Goal: Obtain resource: Download file/media

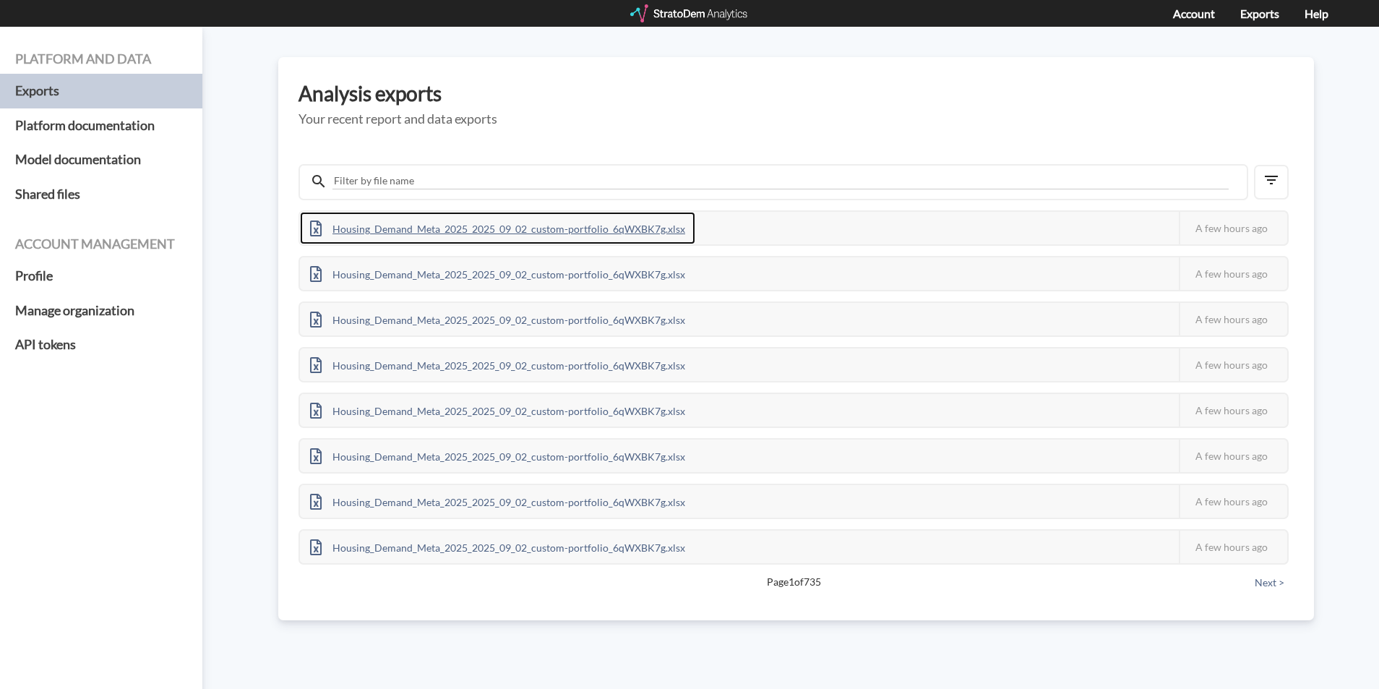
click at [462, 235] on div "Housing_Demand_Meta_2025_2025_09_02_custom-portfolio_6qWXBK7g.xlsx" at bounding box center [497, 228] width 395 height 33
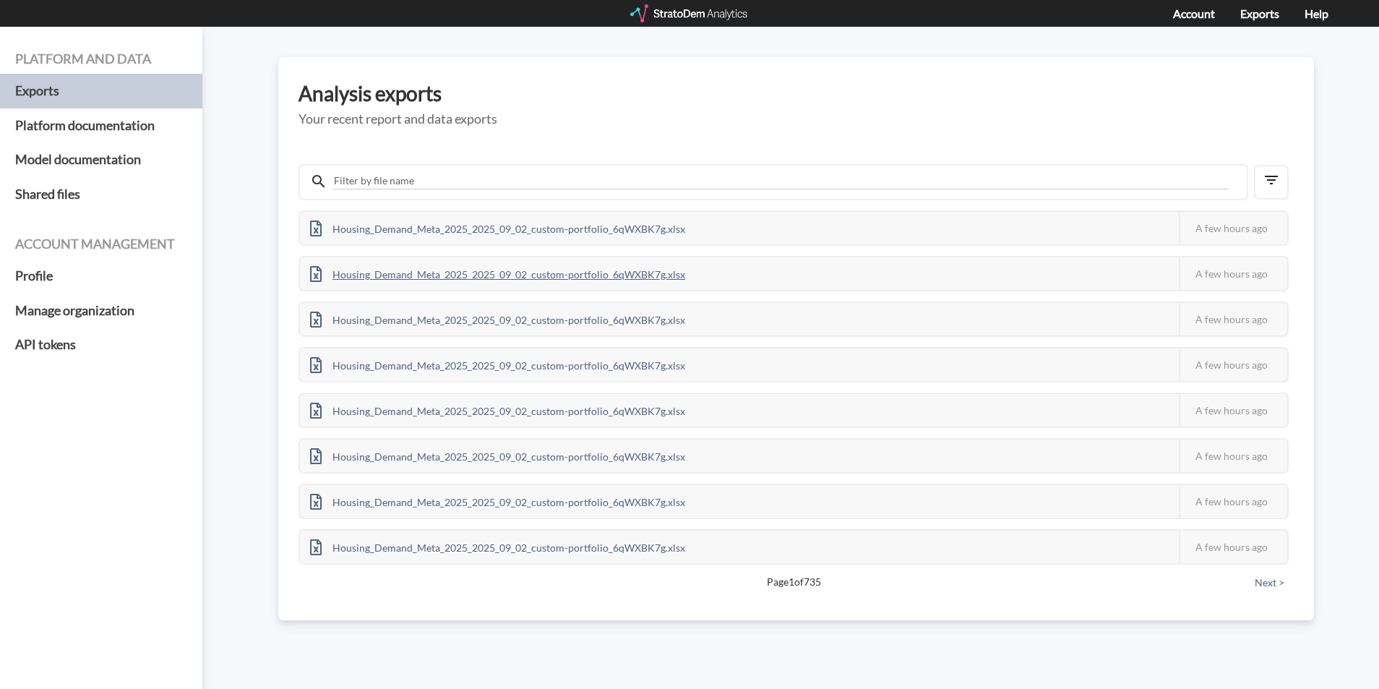
click at [462, 274] on div "Housing_Demand_Meta_2025_2025_09_02_custom-portfolio_6qWXBK7g.xlsx" at bounding box center [497, 273] width 395 height 33
click at [533, 328] on div "Housing_Demand_Meta_2025_2025_09_02_custom-portfolio_6qWXBK7g.xlsx" at bounding box center [497, 319] width 395 height 33
drag, startPoint x: 588, startPoint y: 645, endPoint x: 599, endPoint y: 171, distance: 474.3
click at [588, 645] on div "Platform and data Exports Platform documentation Model documentation Shared fil…" at bounding box center [689, 358] width 1379 height 662
click at [446, 410] on div "Housing_Demand_Meta_2025_2025_09_02_custom-portfolio_6qWXBK7g.xlsx" at bounding box center [497, 410] width 395 height 33
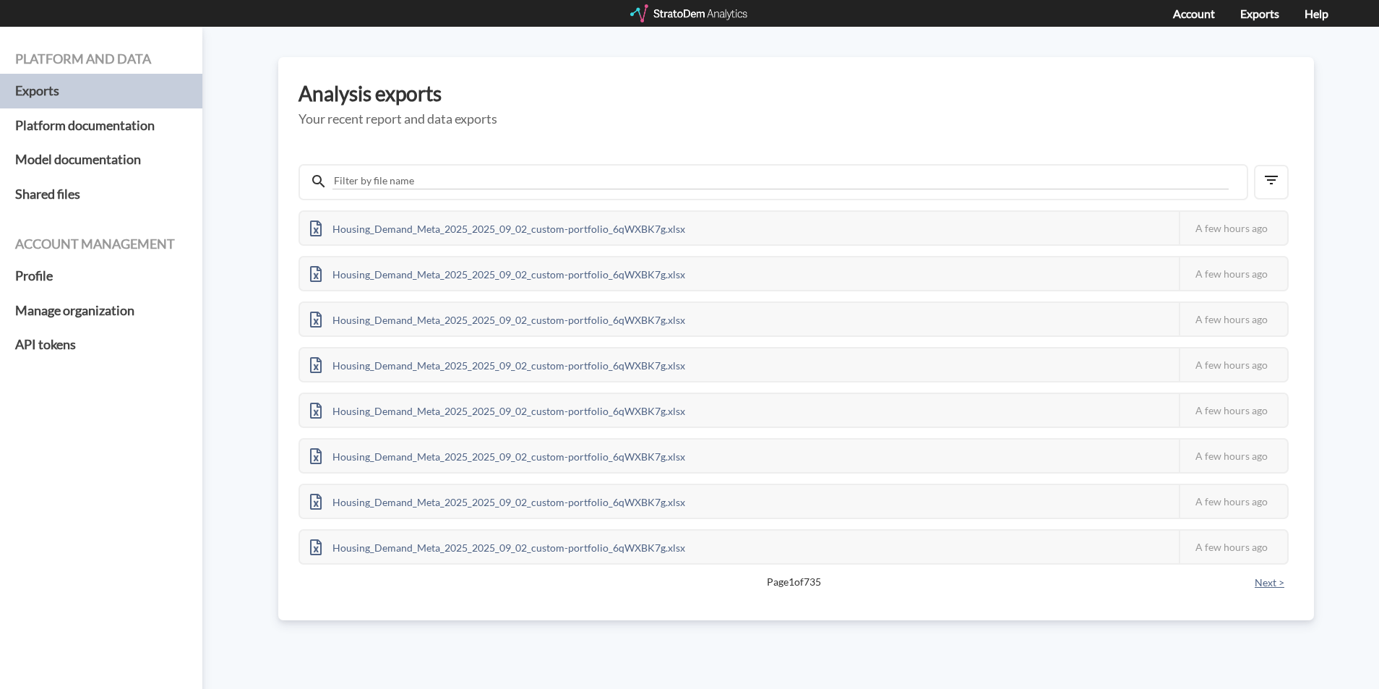
click at [1279, 580] on button "Next >" at bounding box center [1269, 583] width 38 height 16
click at [1276, 580] on button "Next >" at bounding box center [1269, 583] width 38 height 16
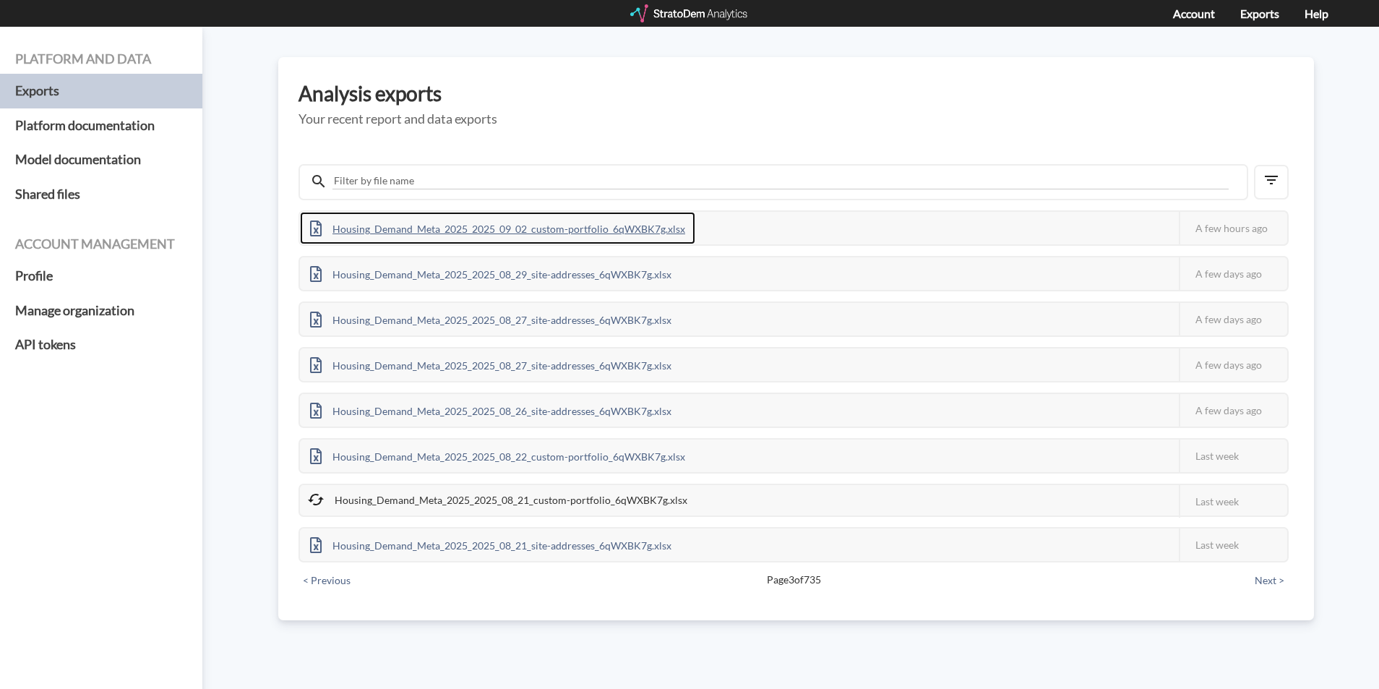
click at [587, 228] on div "Housing_Demand_Meta_2025_2025_09_02_custom-portfolio_6qWXBK7g.xlsx" at bounding box center [497, 228] width 395 height 33
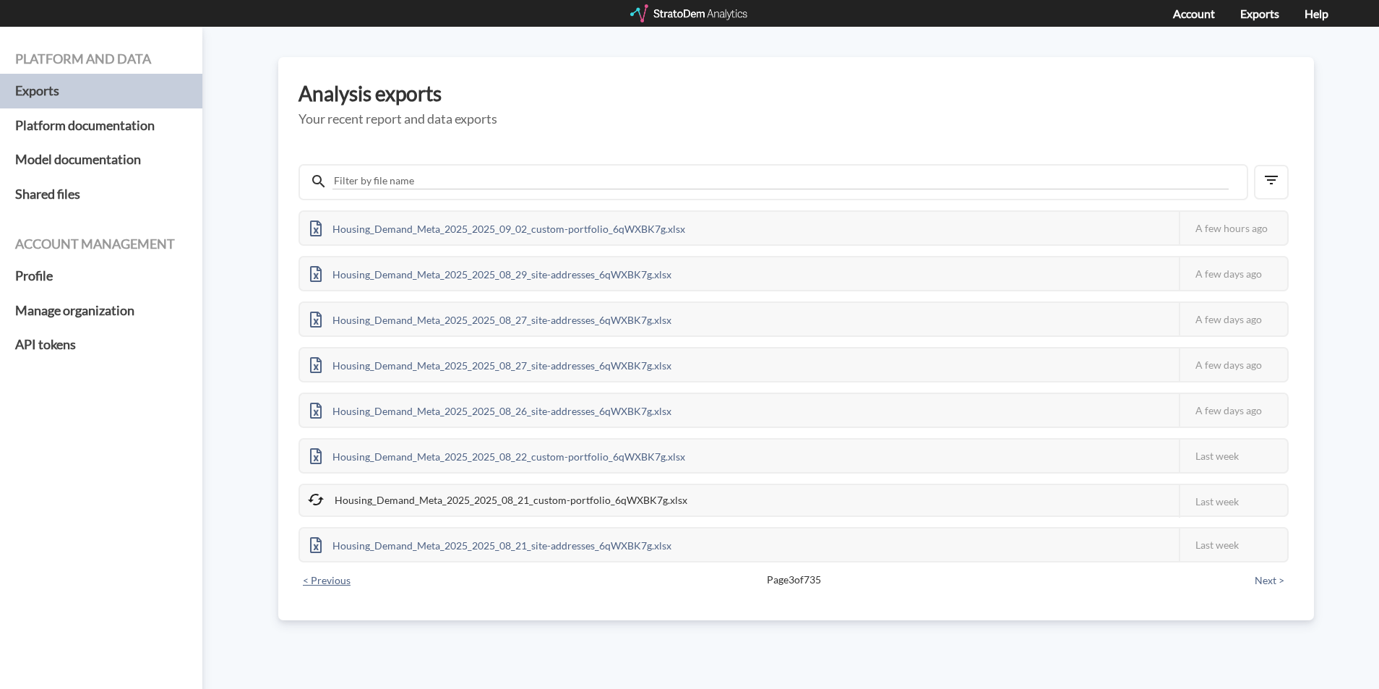
click at [336, 583] on button "< Previous" at bounding box center [327, 580] width 56 height 16
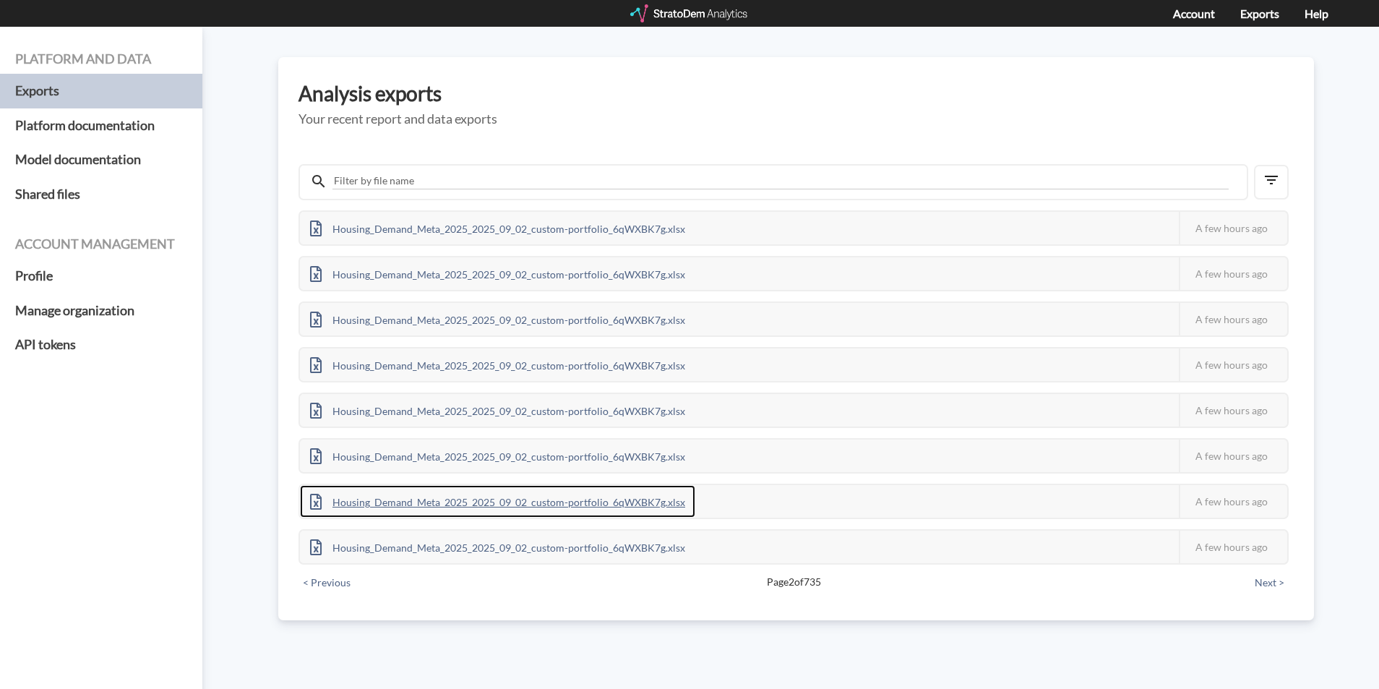
click at [449, 498] on div "Housing_Demand_Meta_2025_2025_09_02_custom-portfolio_6qWXBK7g.xlsx" at bounding box center [497, 501] width 395 height 33
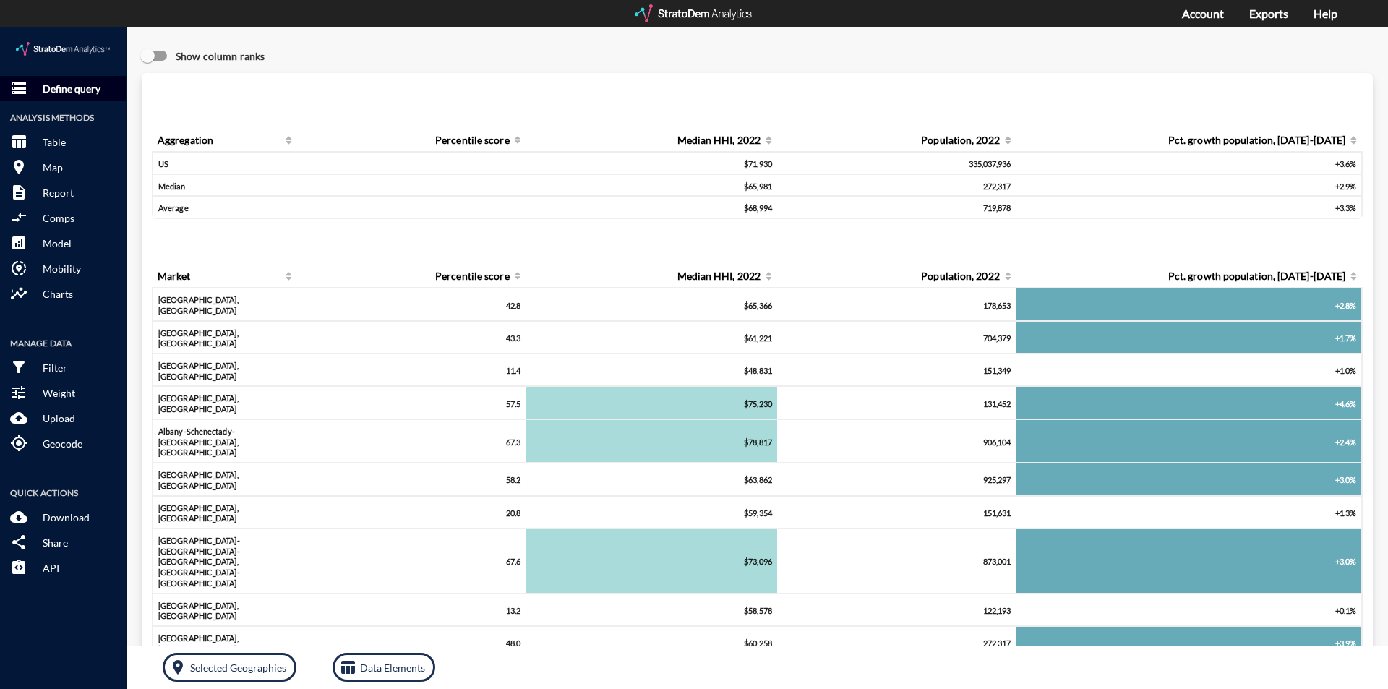
drag, startPoint x: 99, startPoint y: 56, endPoint x: 121, endPoint y: 56, distance: 22.4
click p "Define query"
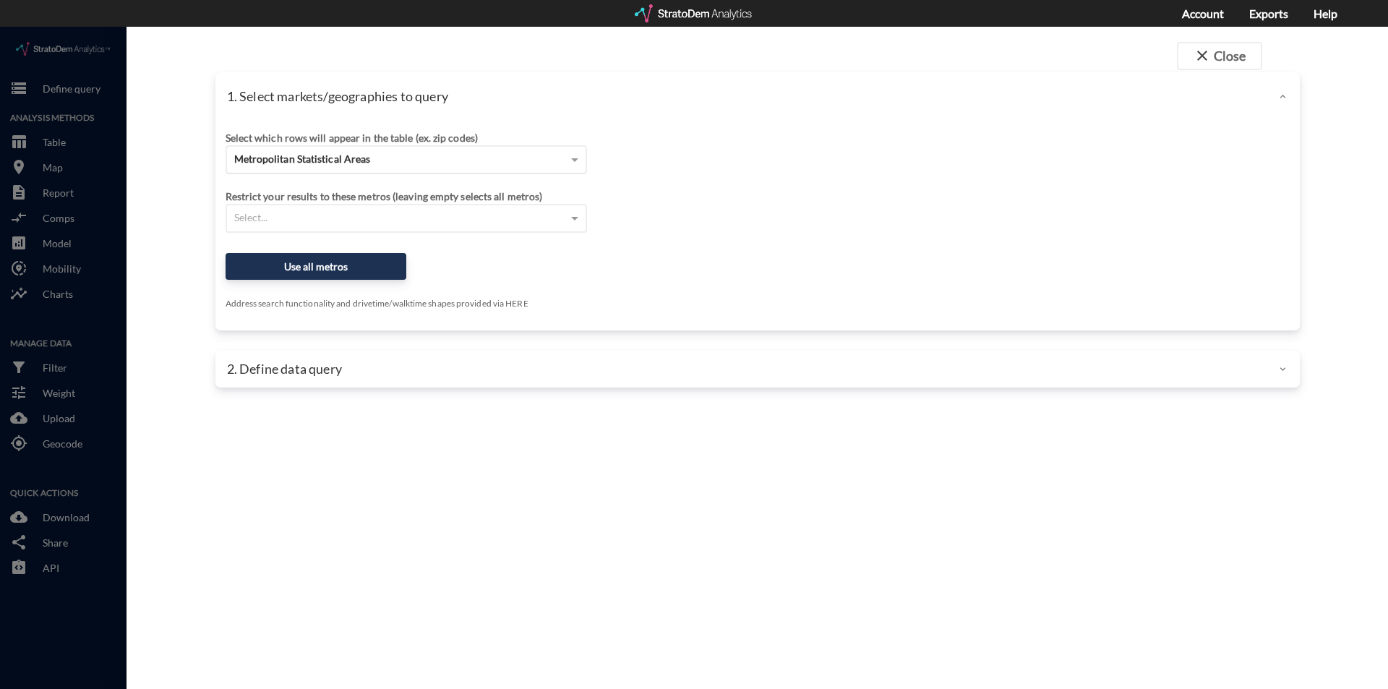
click span "Metropolitan Statistical Areas"
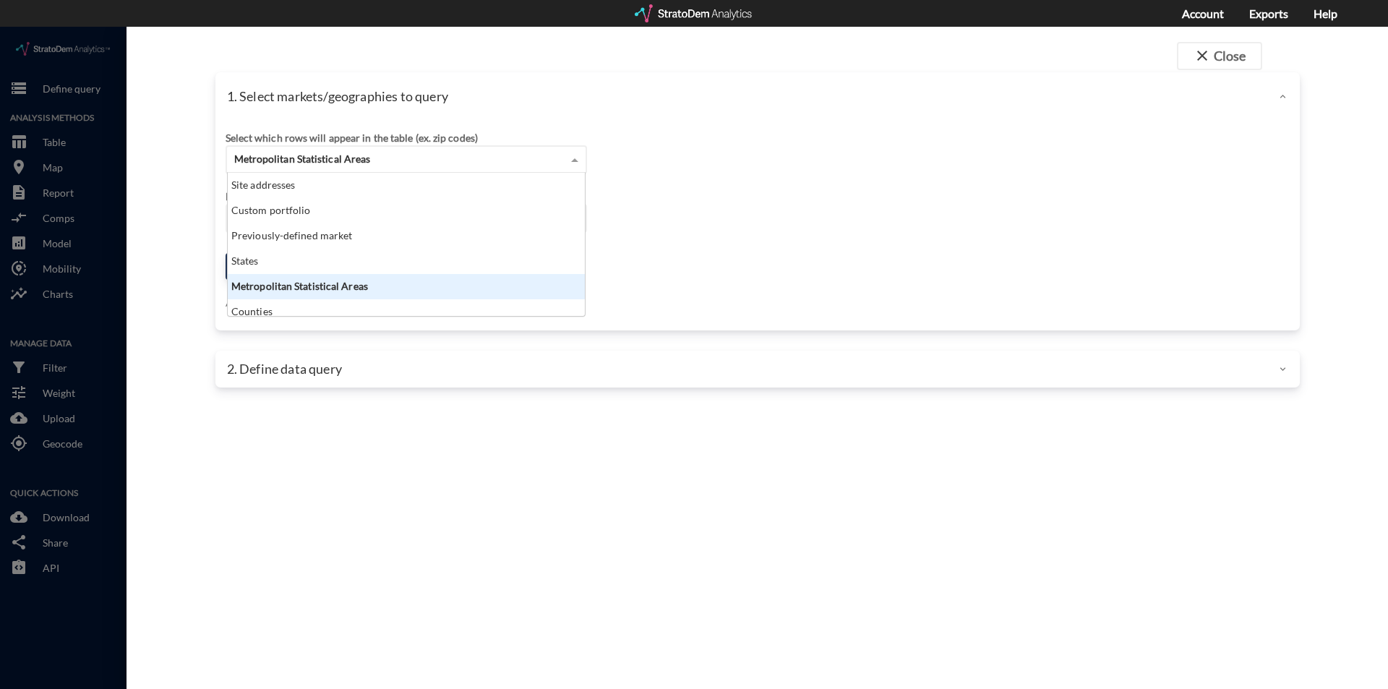
scroll to position [132, 348]
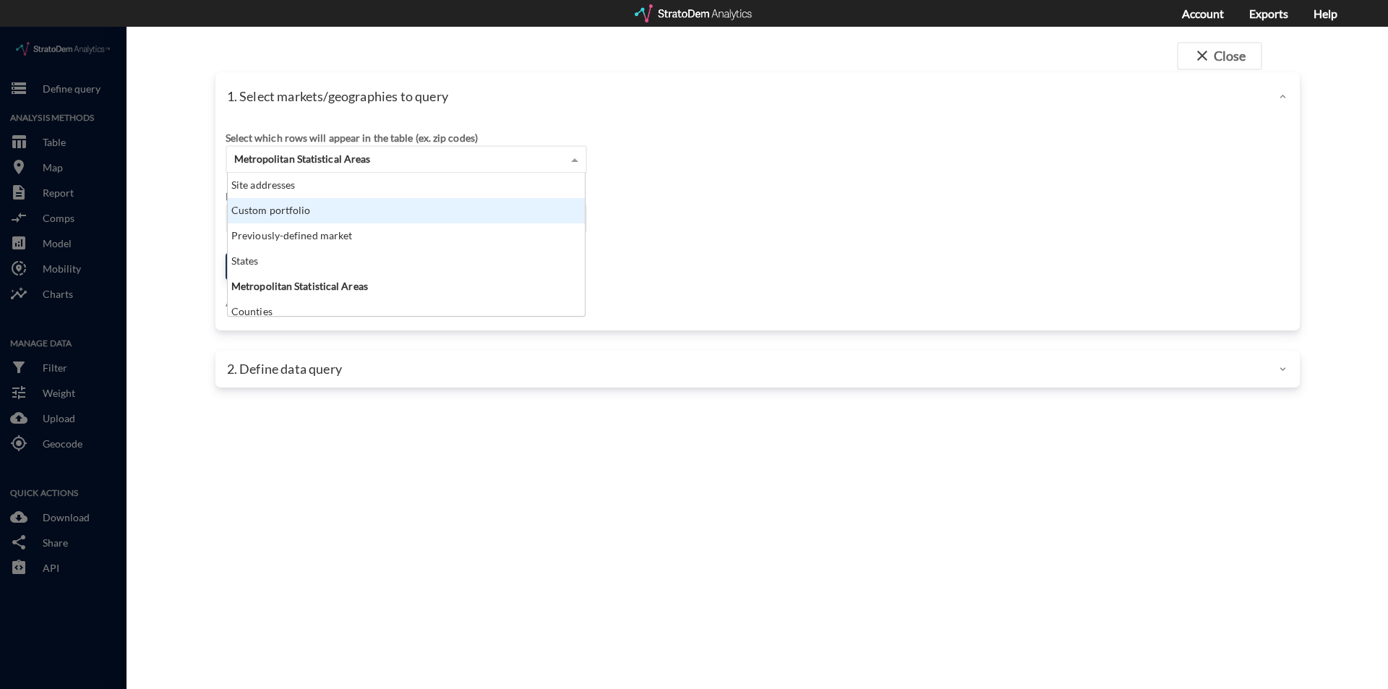
click div "Custom portfolio"
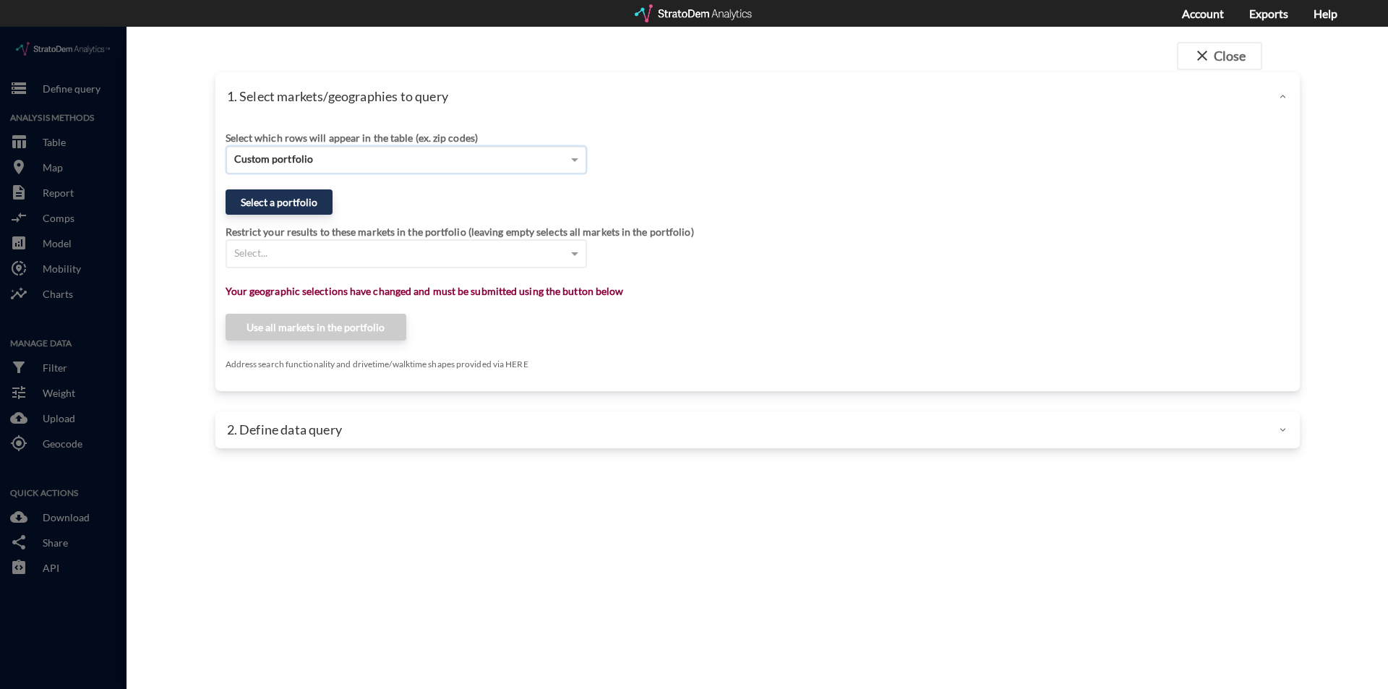
click button "Select a portfolio"
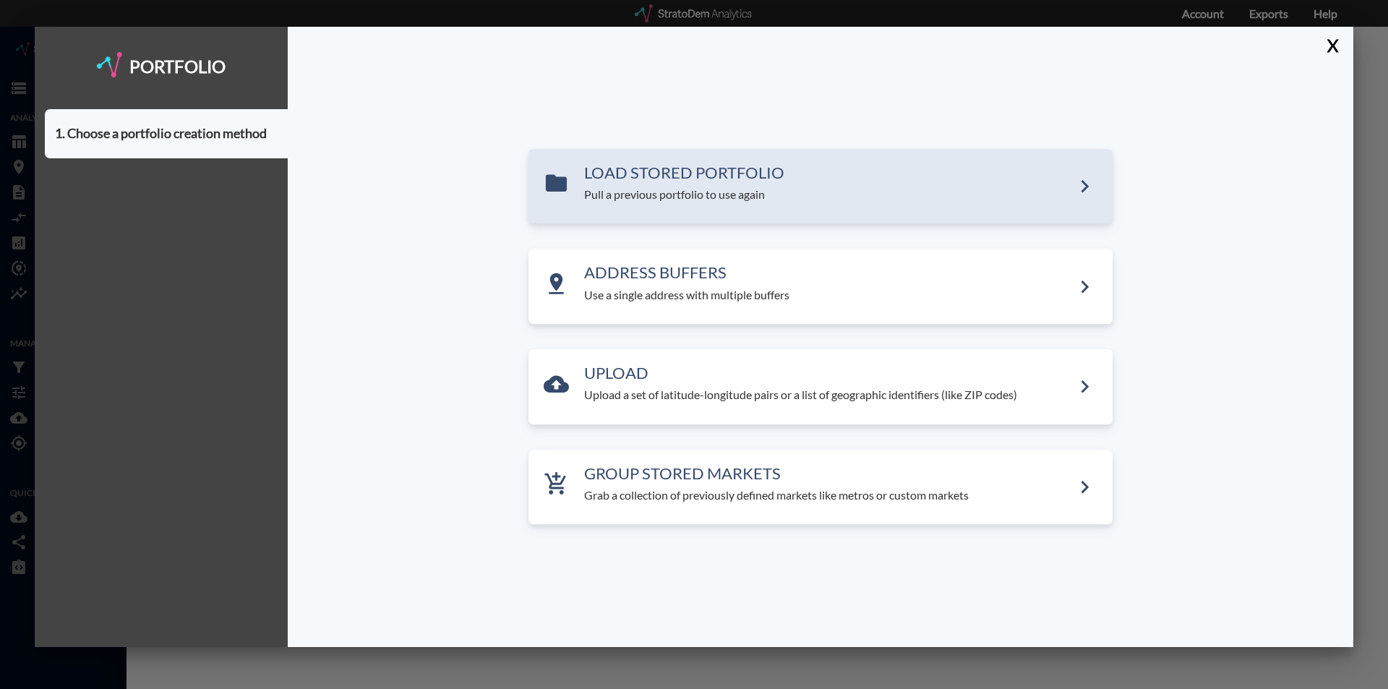
click at [680, 171] on h3 "LOAD STORED PORTFOLIO" at bounding box center [828, 172] width 488 height 17
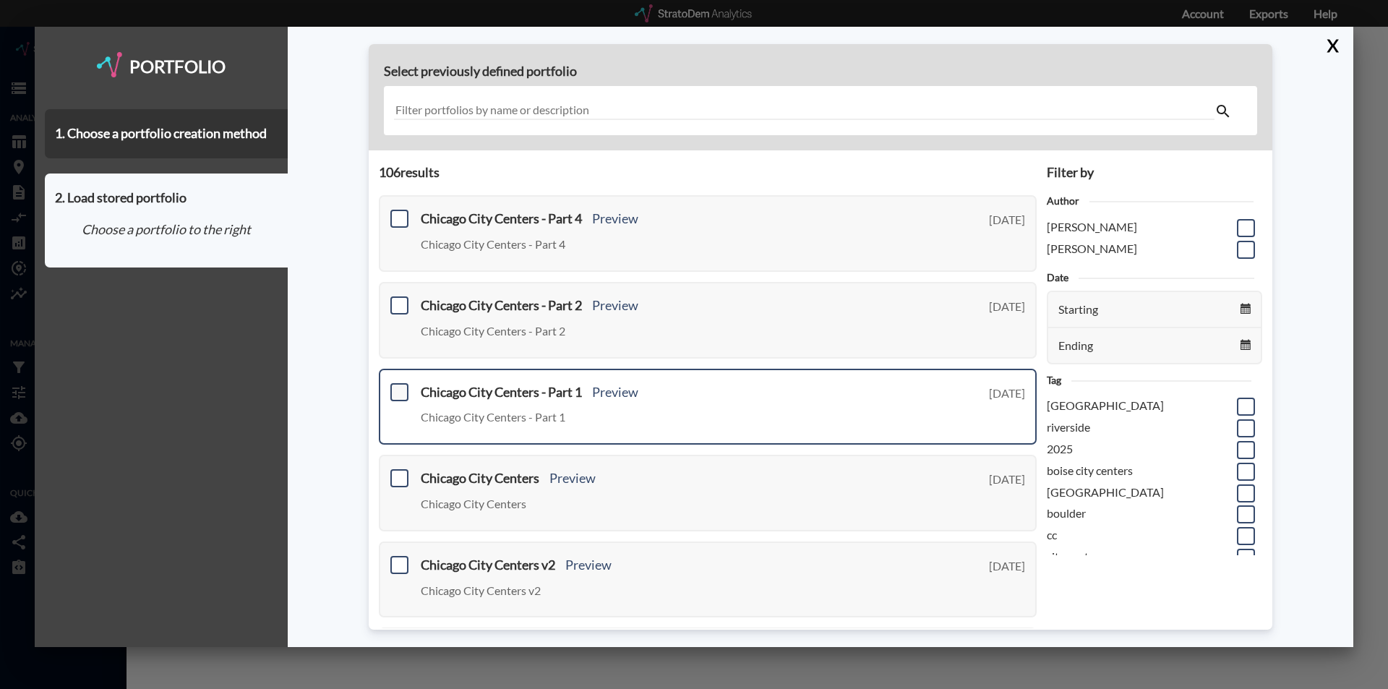
click at [398, 391] on span at bounding box center [399, 392] width 18 height 18
click at [398, 386] on input "checkbox" at bounding box center [398, 386] width 0 height 0
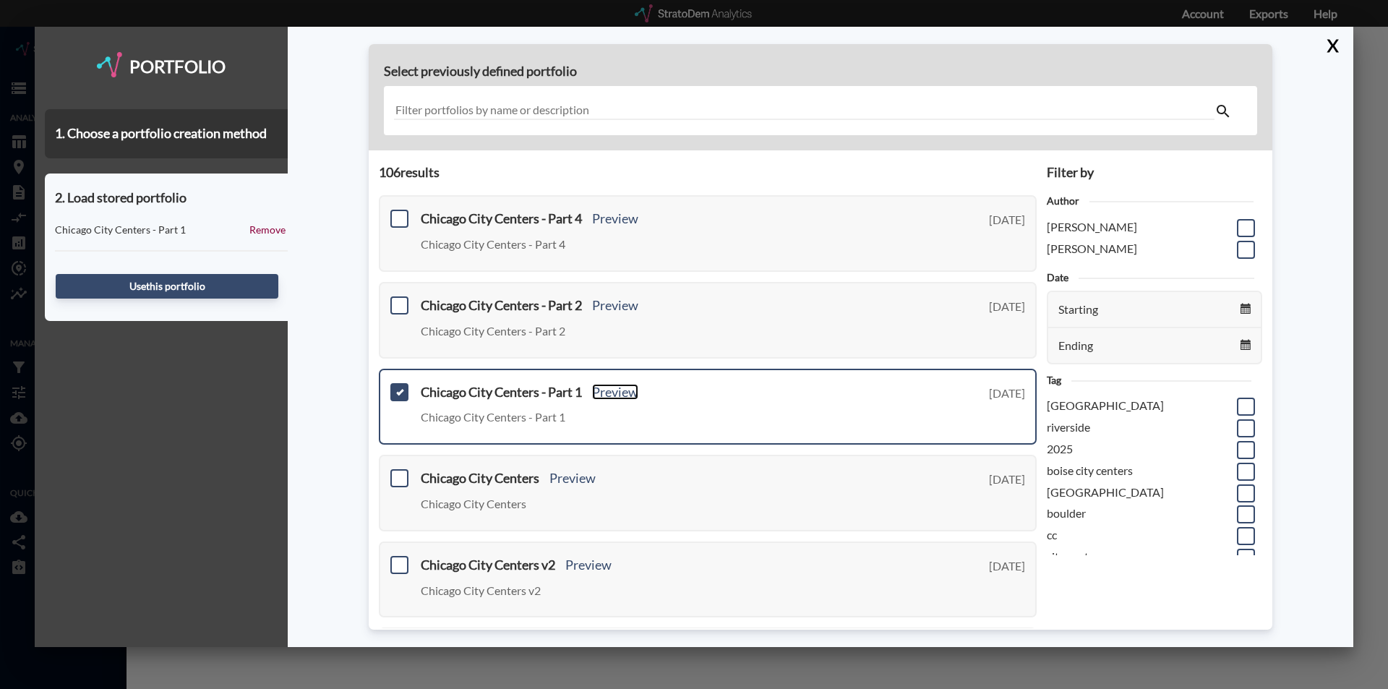
click at [619, 390] on link "Preview" at bounding box center [615, 392] width 46 height 16
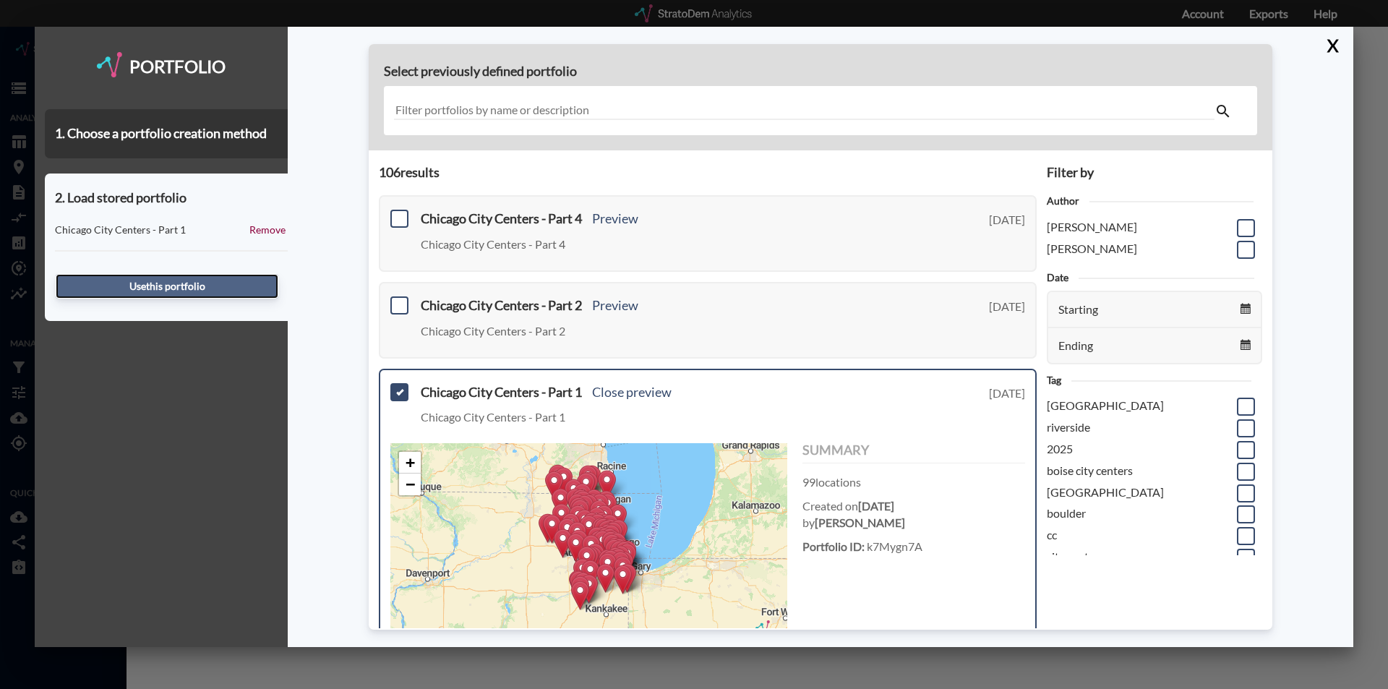
click at [168, 286] on button "Use this portfolio" at bounding box center [167, 286] width 223 height 25
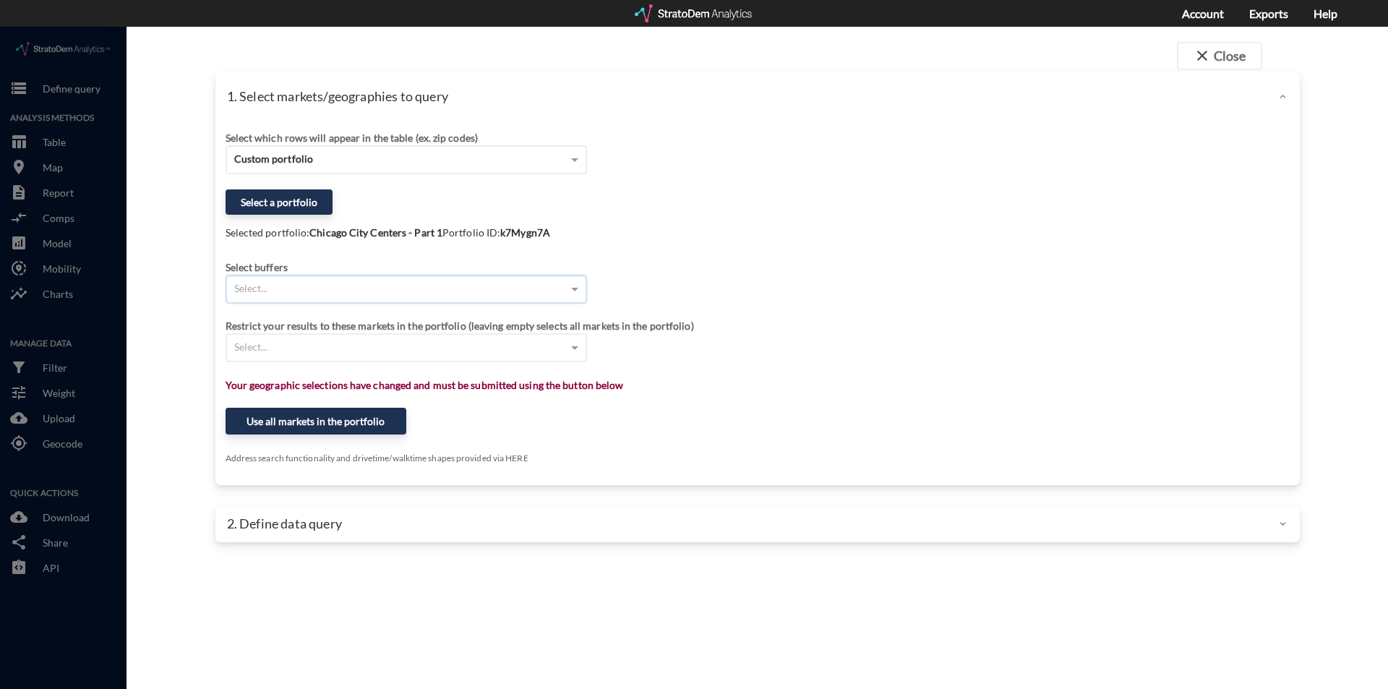
click div "Select..."
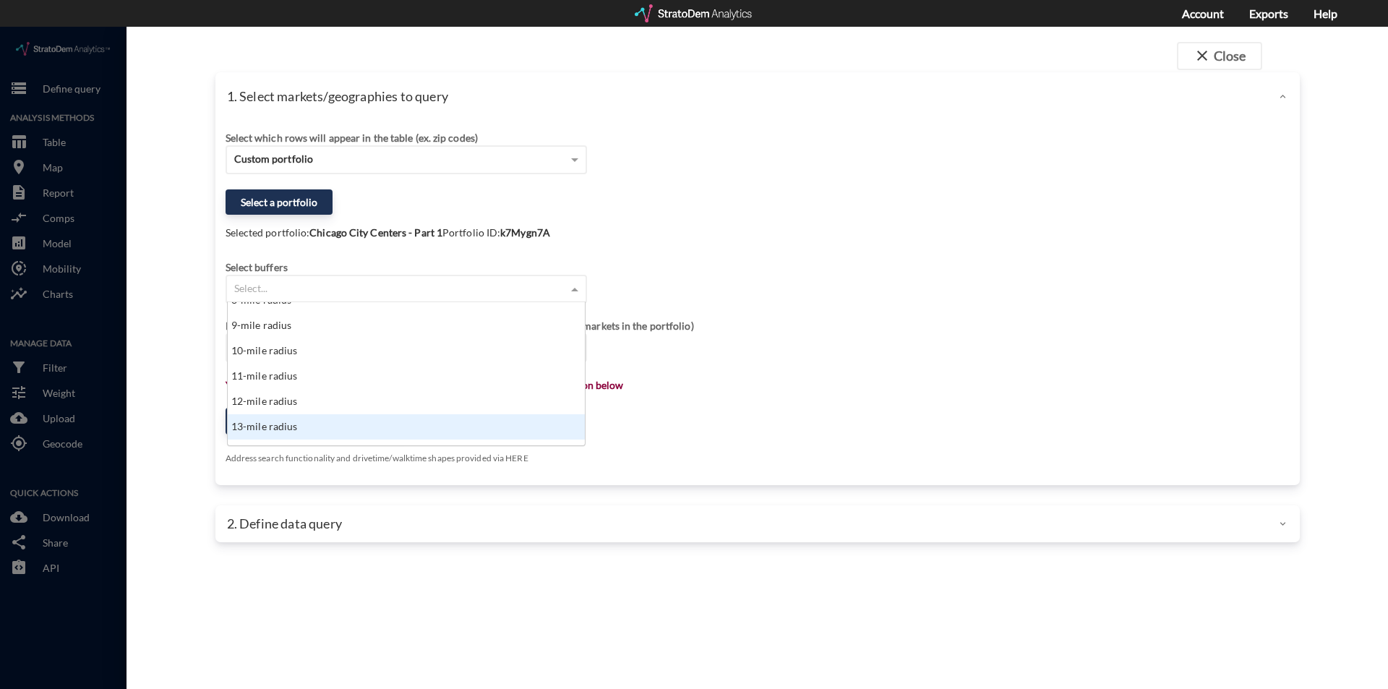
scroll to position [217, 0]
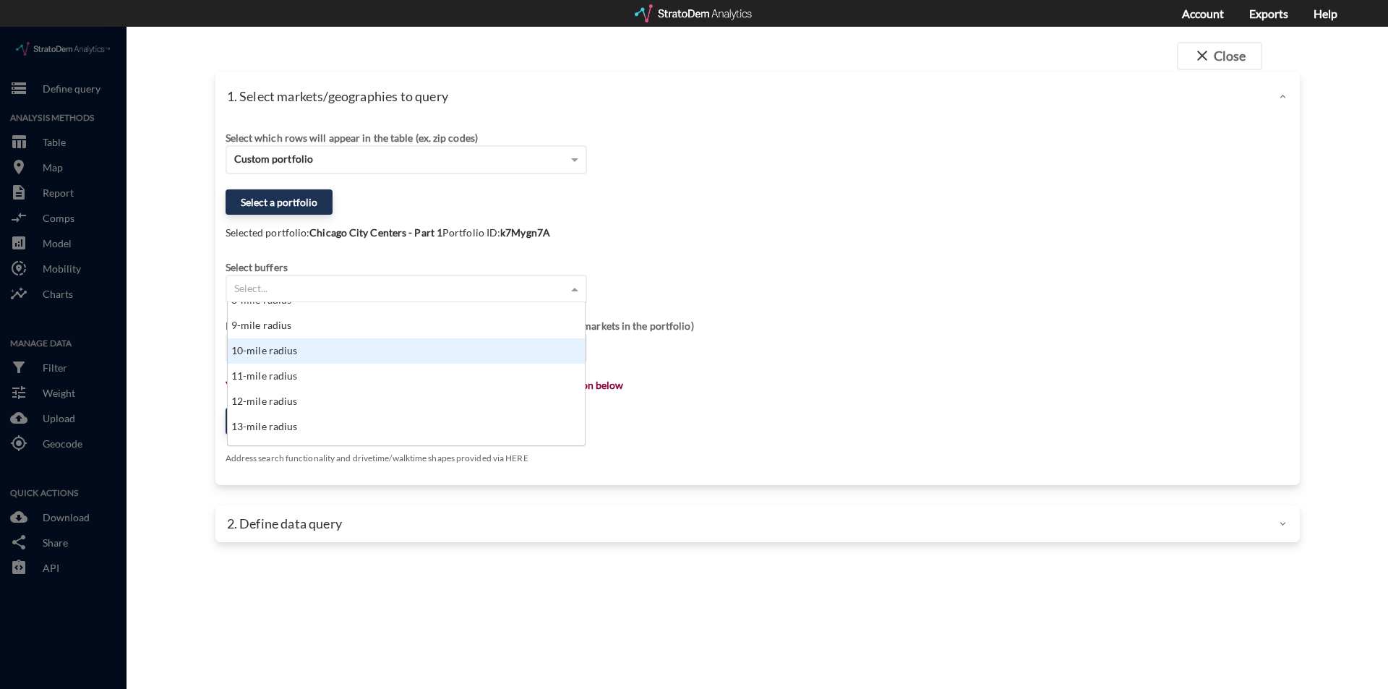
click div "10-mile radius"
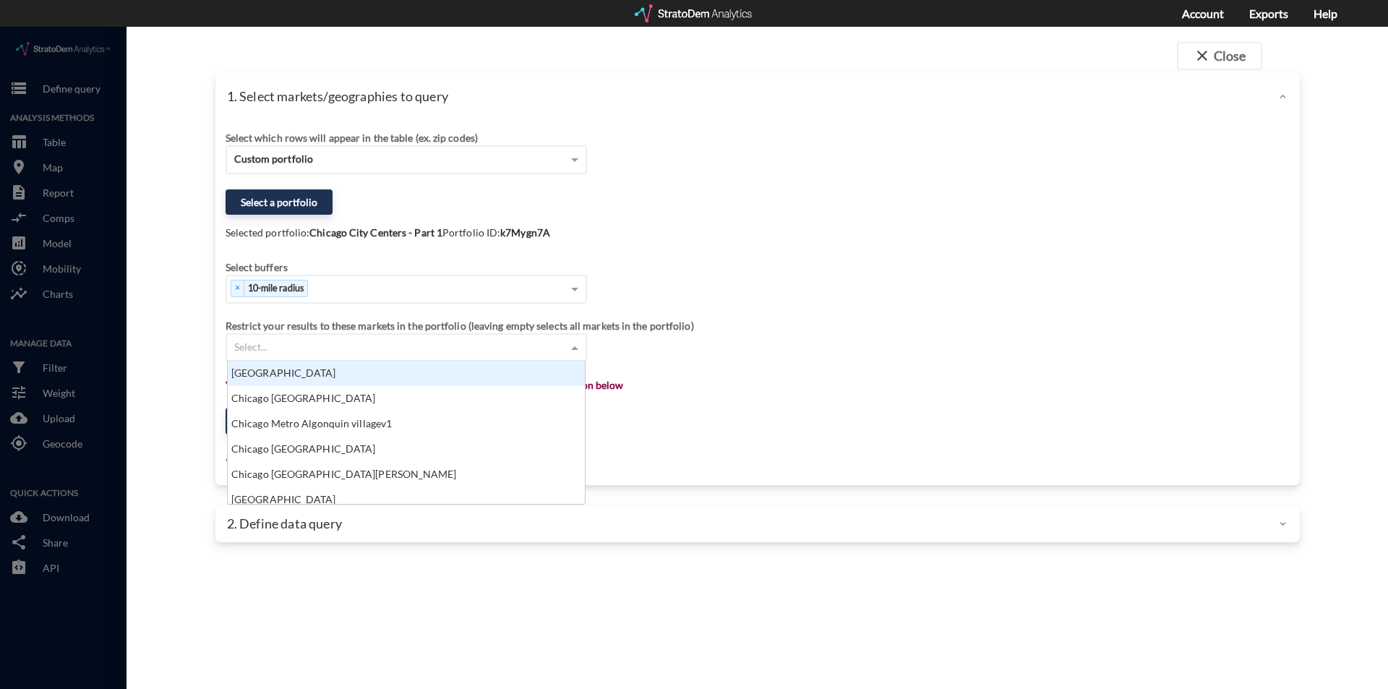
click div "Select..."
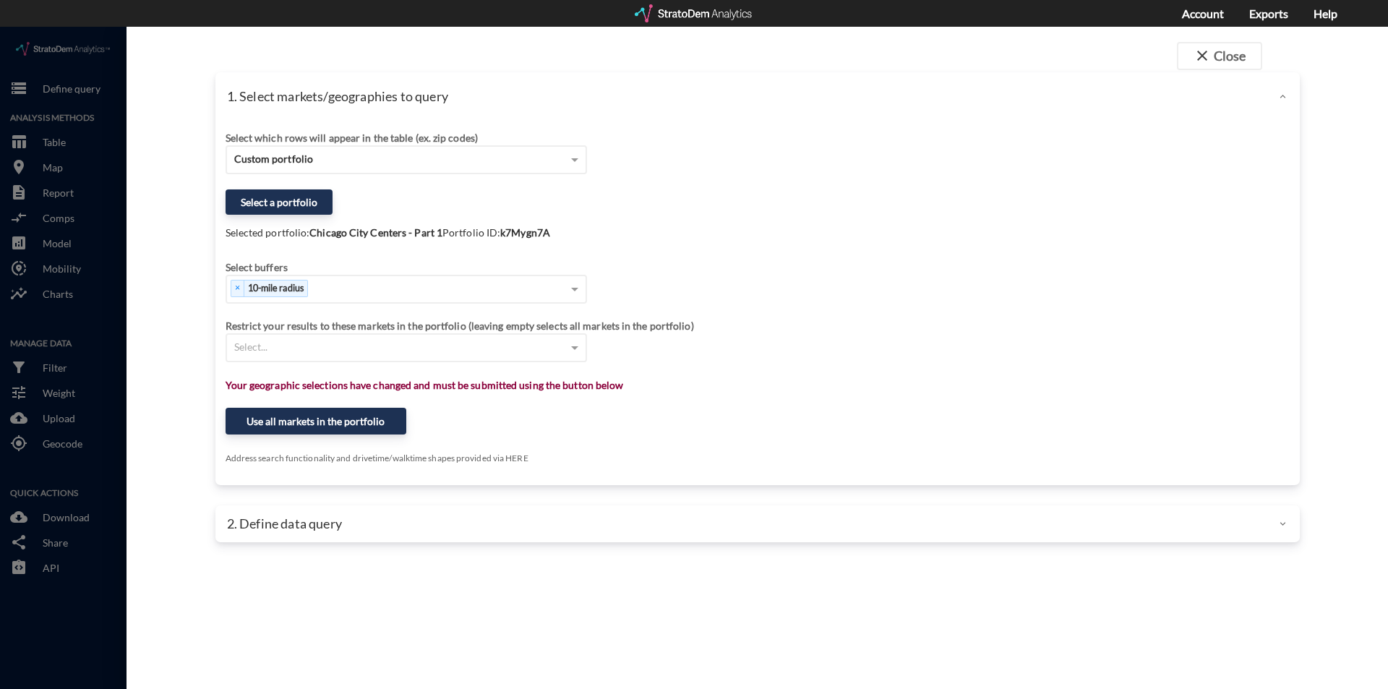
click div "close Close 1. Select markets/geographies to query Select which rows will appea…"
click button "Use all markets in the portfolio"
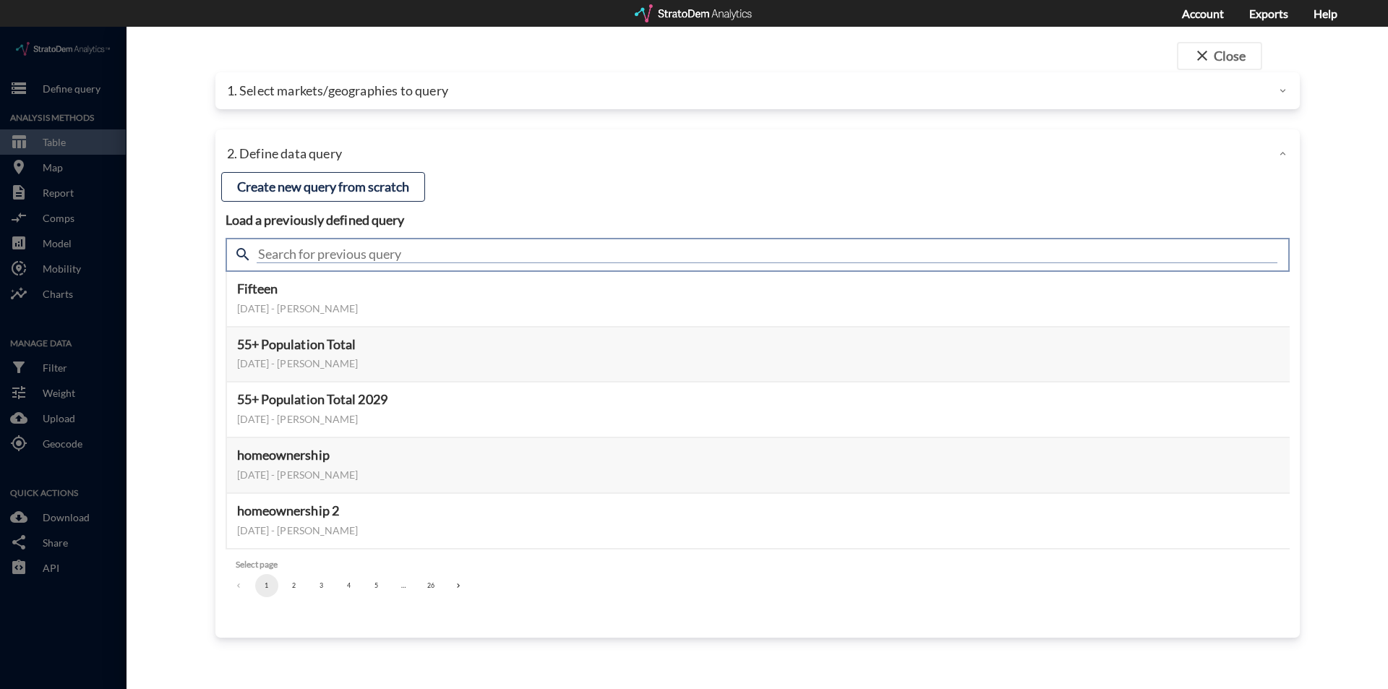
click input "text"
type input "j"
type input "housing demand"
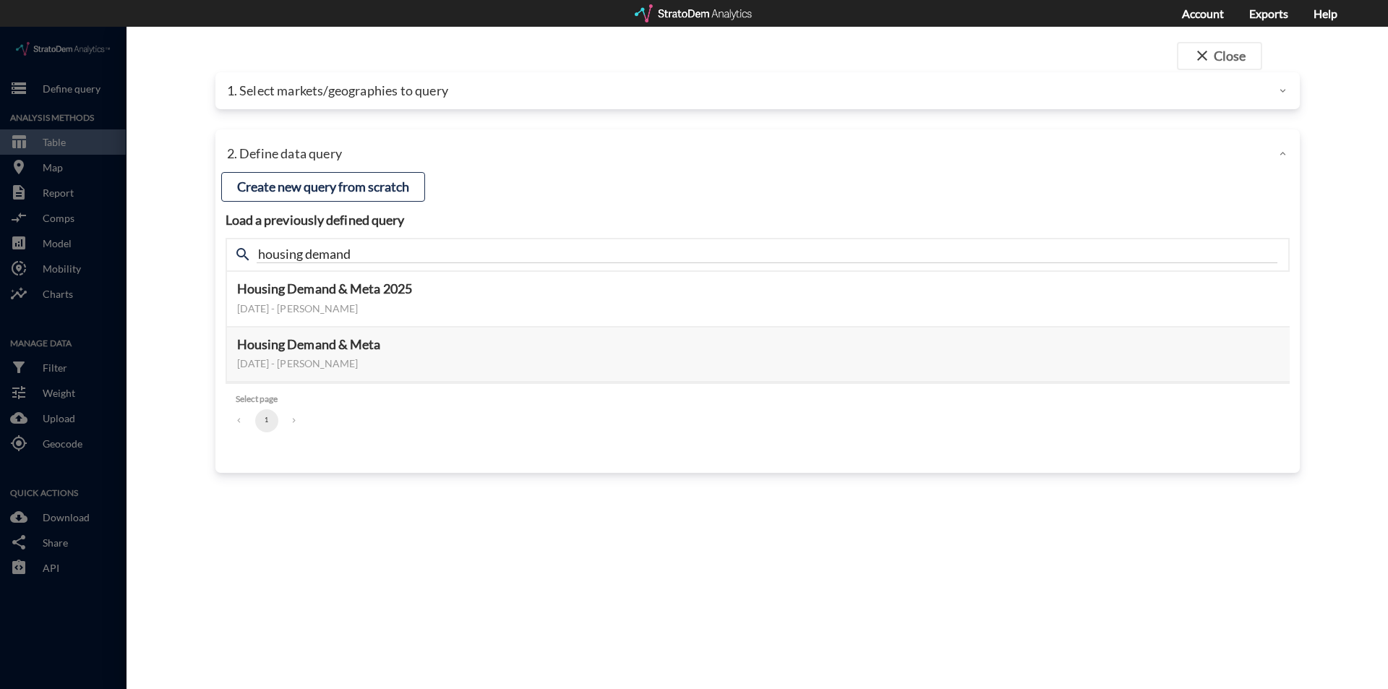
click div "close Close 1. Select markets/geographies to query Select which rows will appea…"
click button "Select this query"
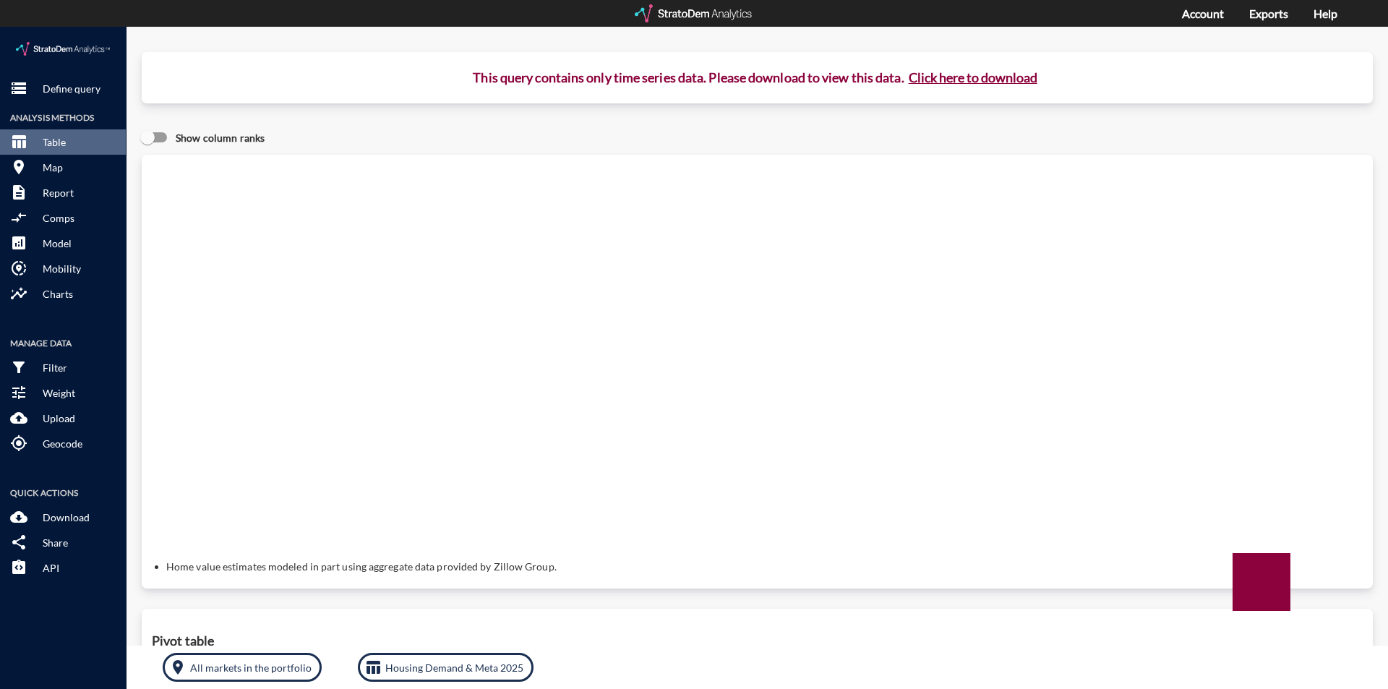
click button "Click here to download"
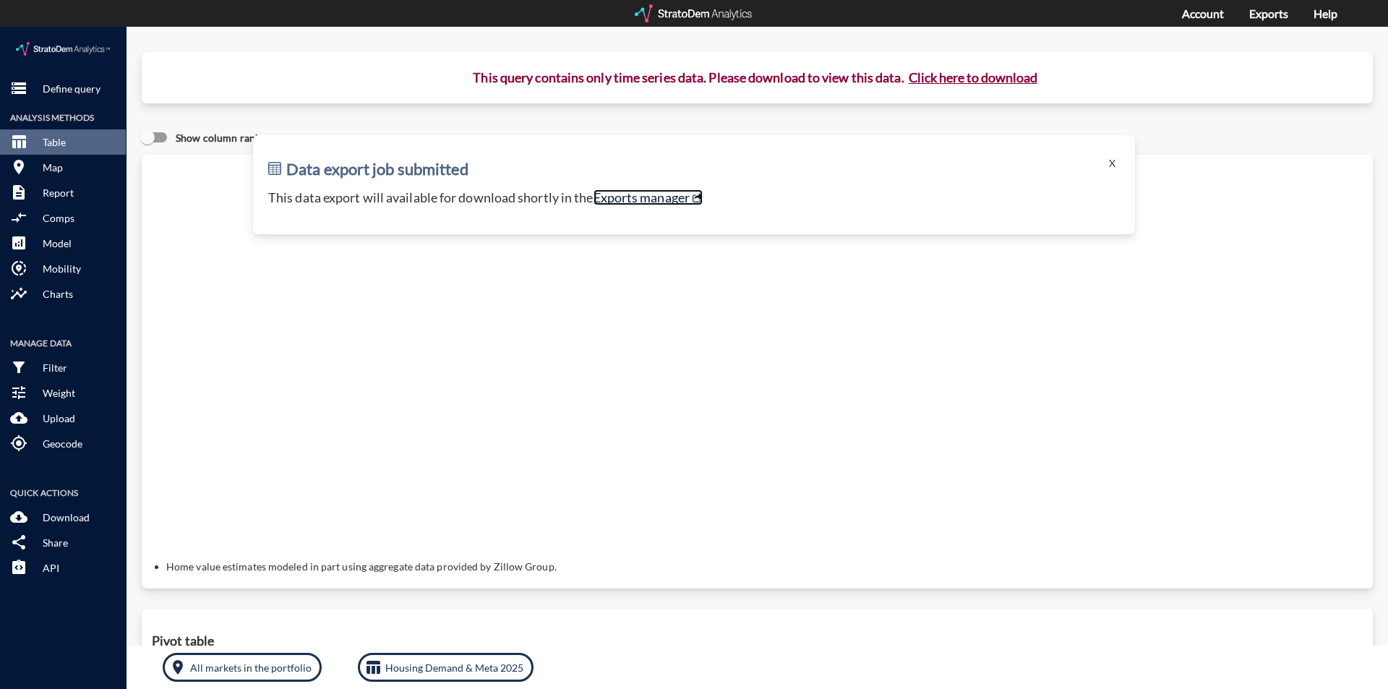
click link "Exports manager"
click button "storage Define query"
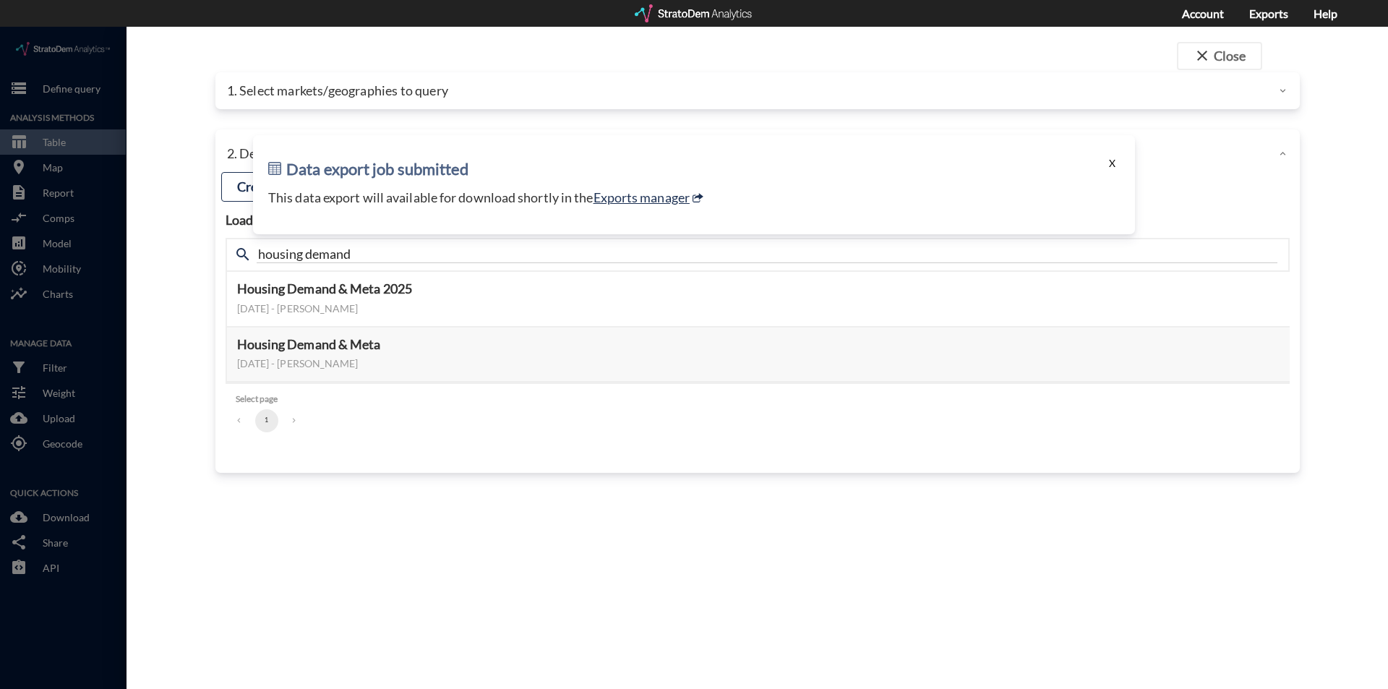
click button "X"
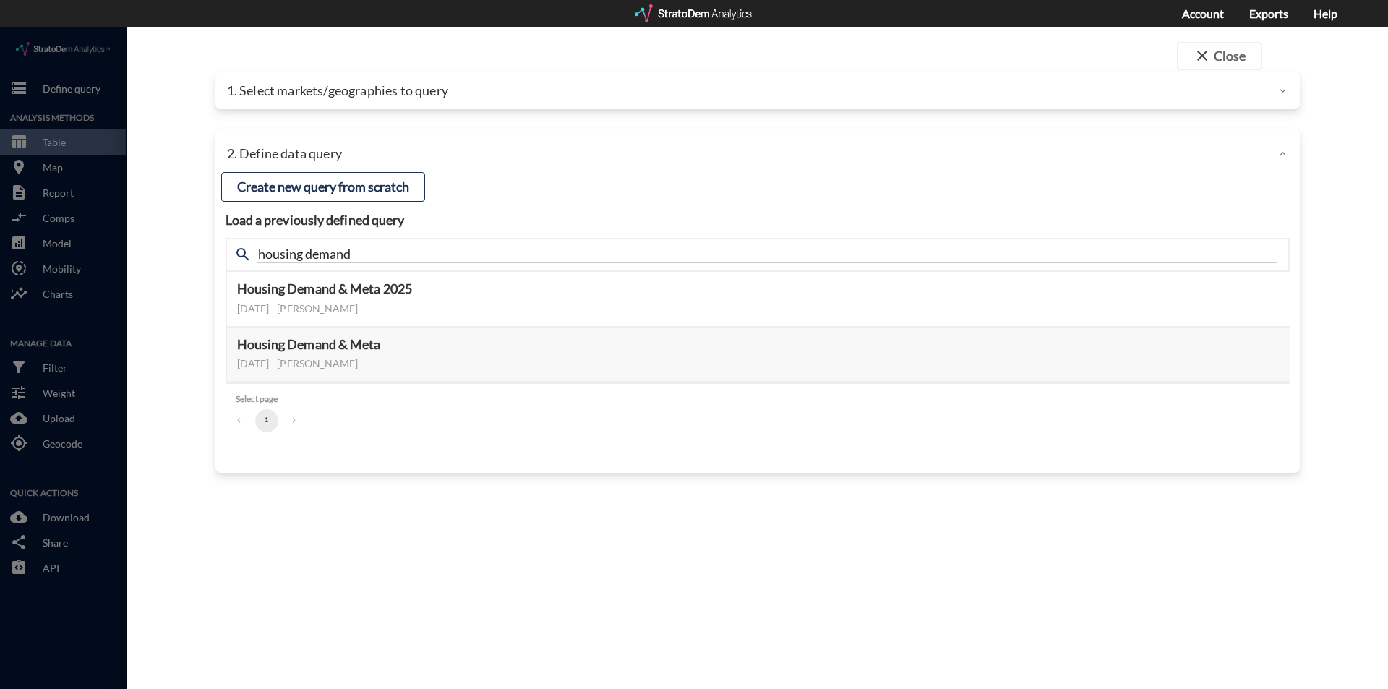
click div "1. Select markets/geographies to query"
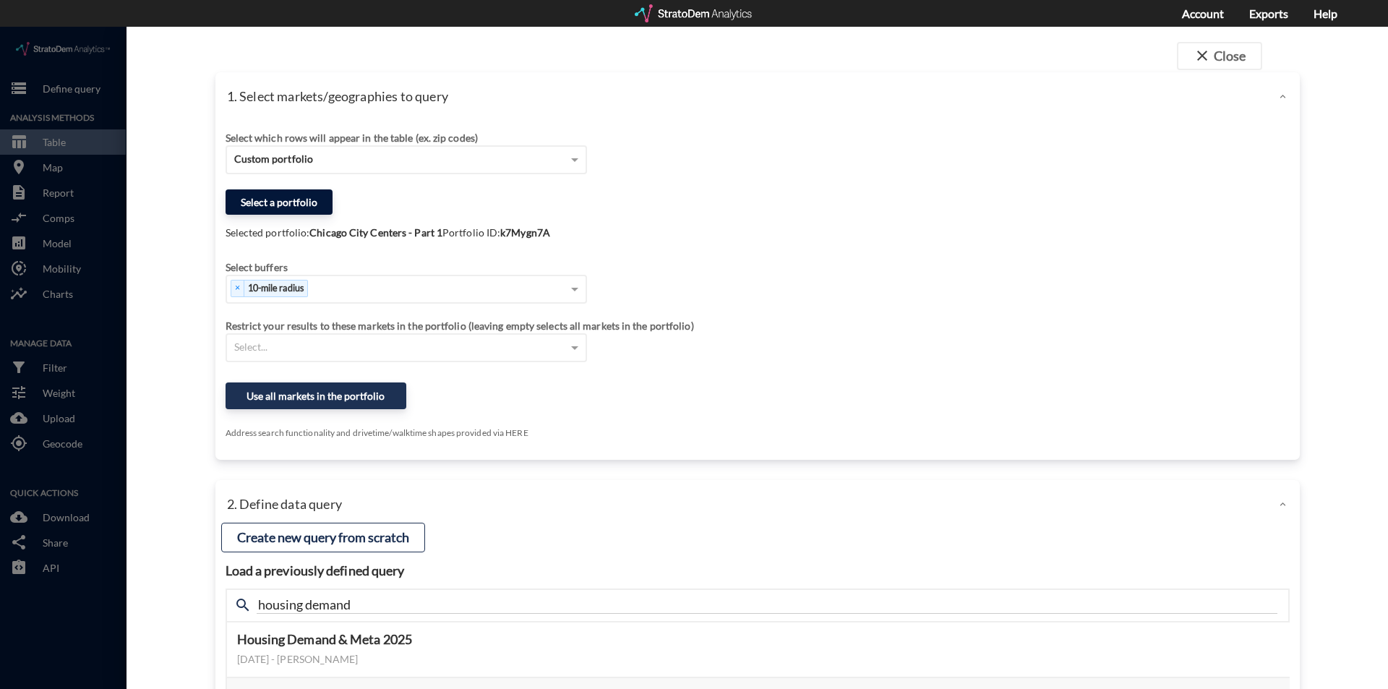
click button "Select a portfolio"
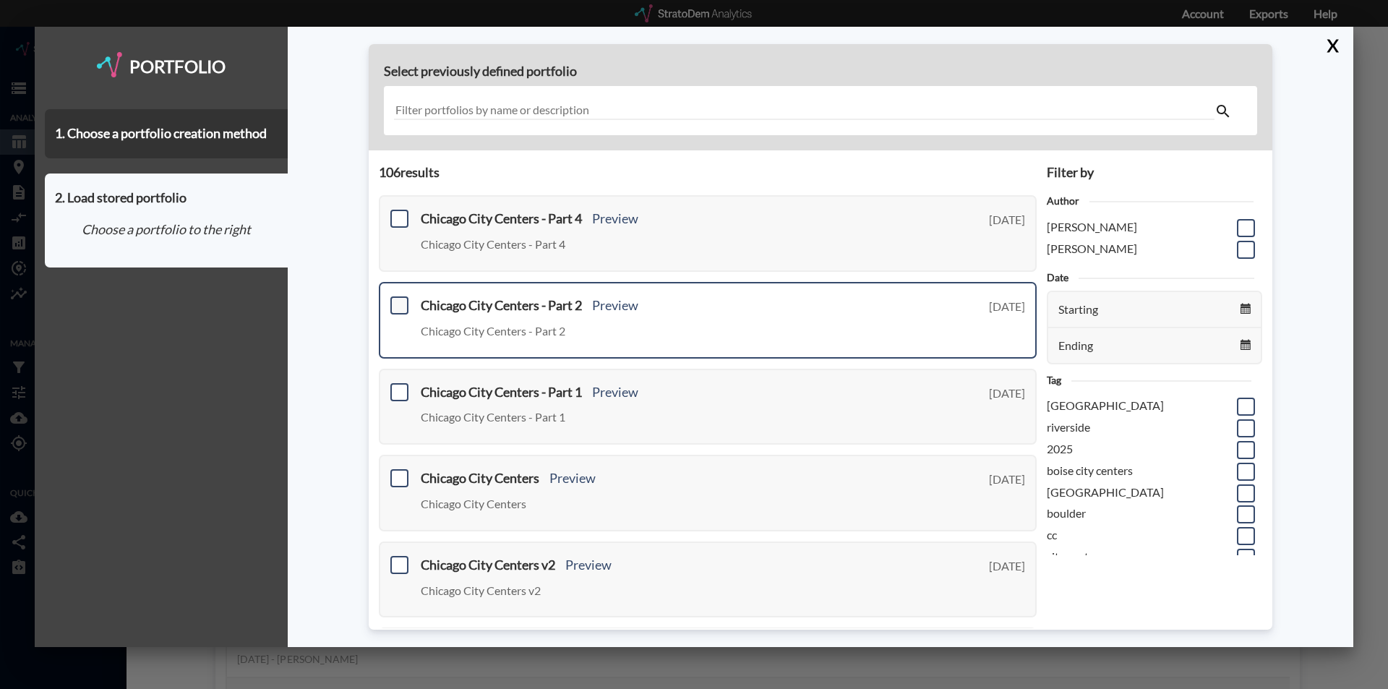
click at [407, 300] on span at bounding box center [399, 305] width 18 height 18
click at [398, 299] on input "checkbox" at bounding box center [398, 299] width 0 height 0
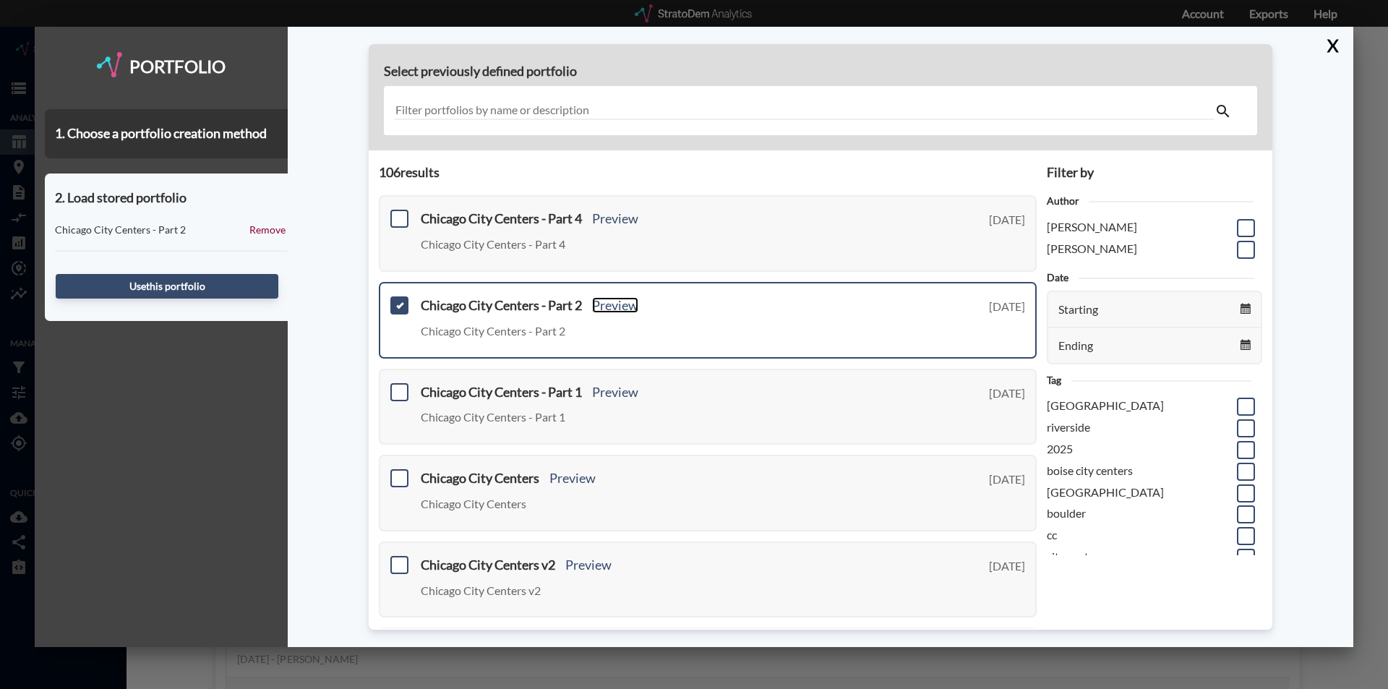
click at [614, 304] on link "Preview" at bounding box center [615, 305] width 46 height 16
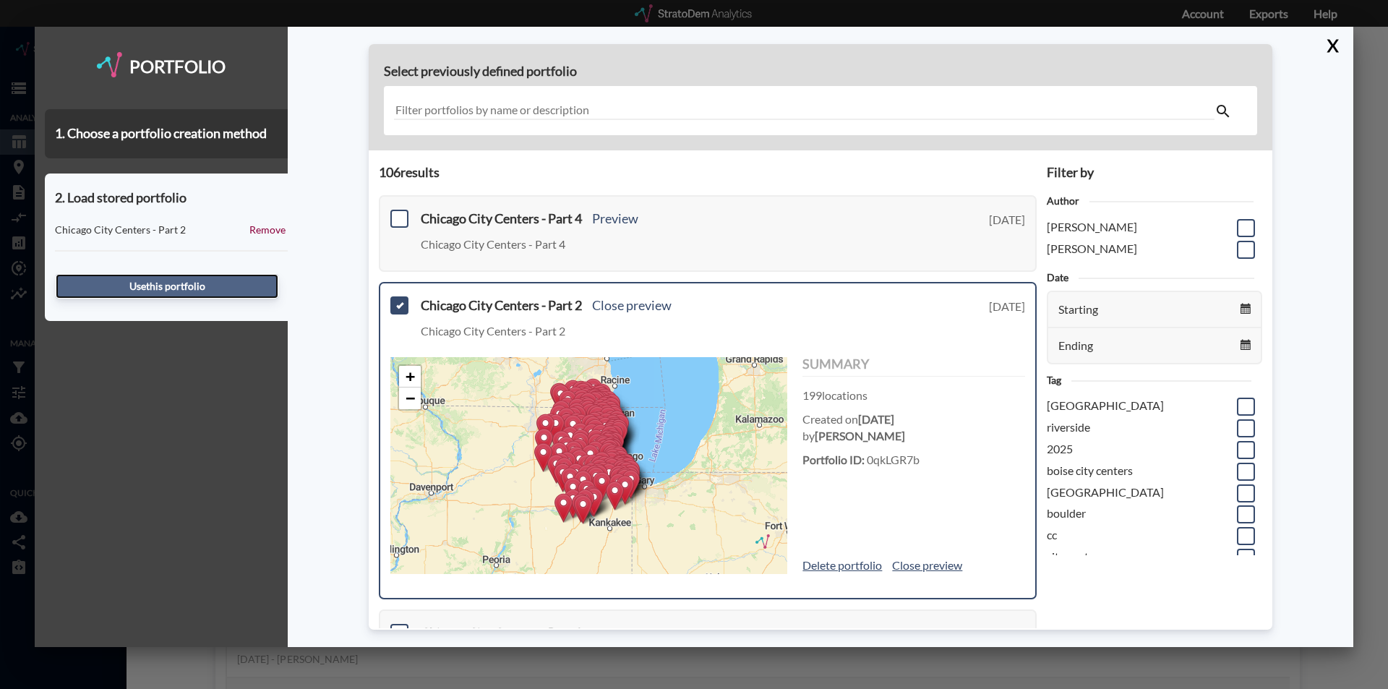
click at [147, 283] on button "Use this portfolio" at bounding box center [167, 286] width 223 height 25
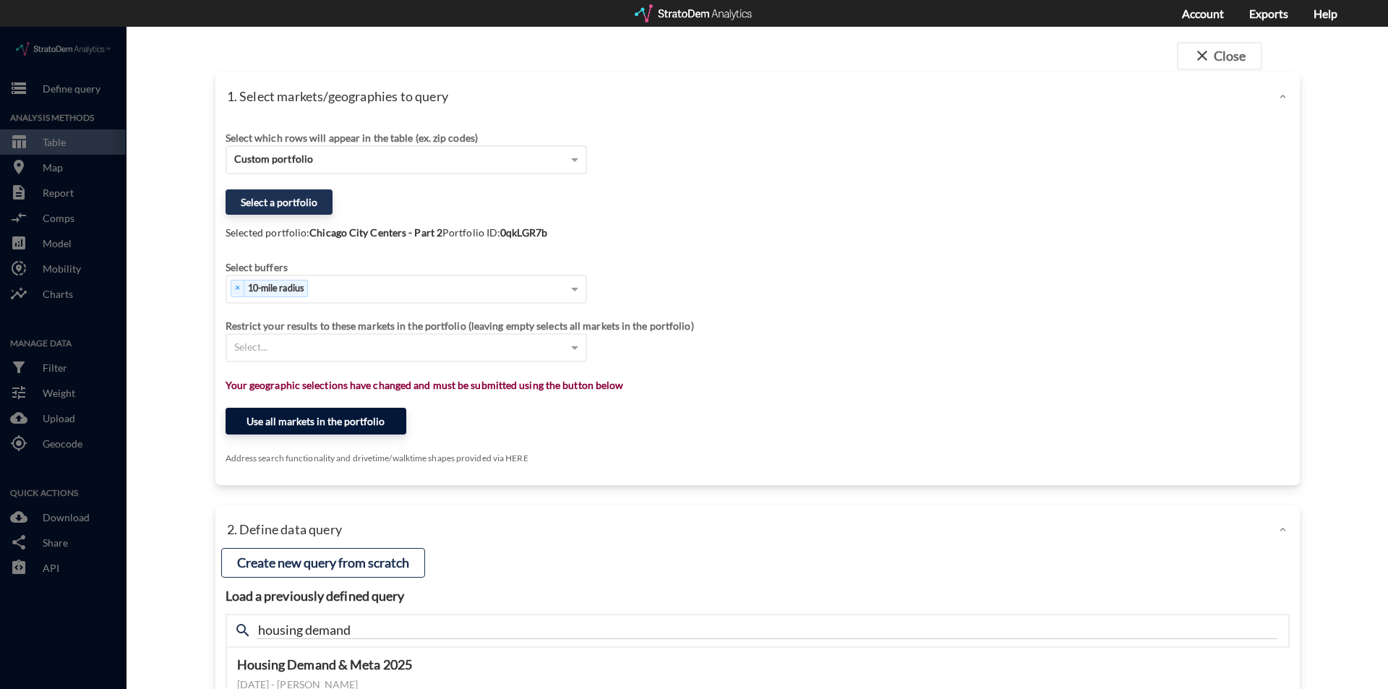
click button "Use all markets in the portfolio"
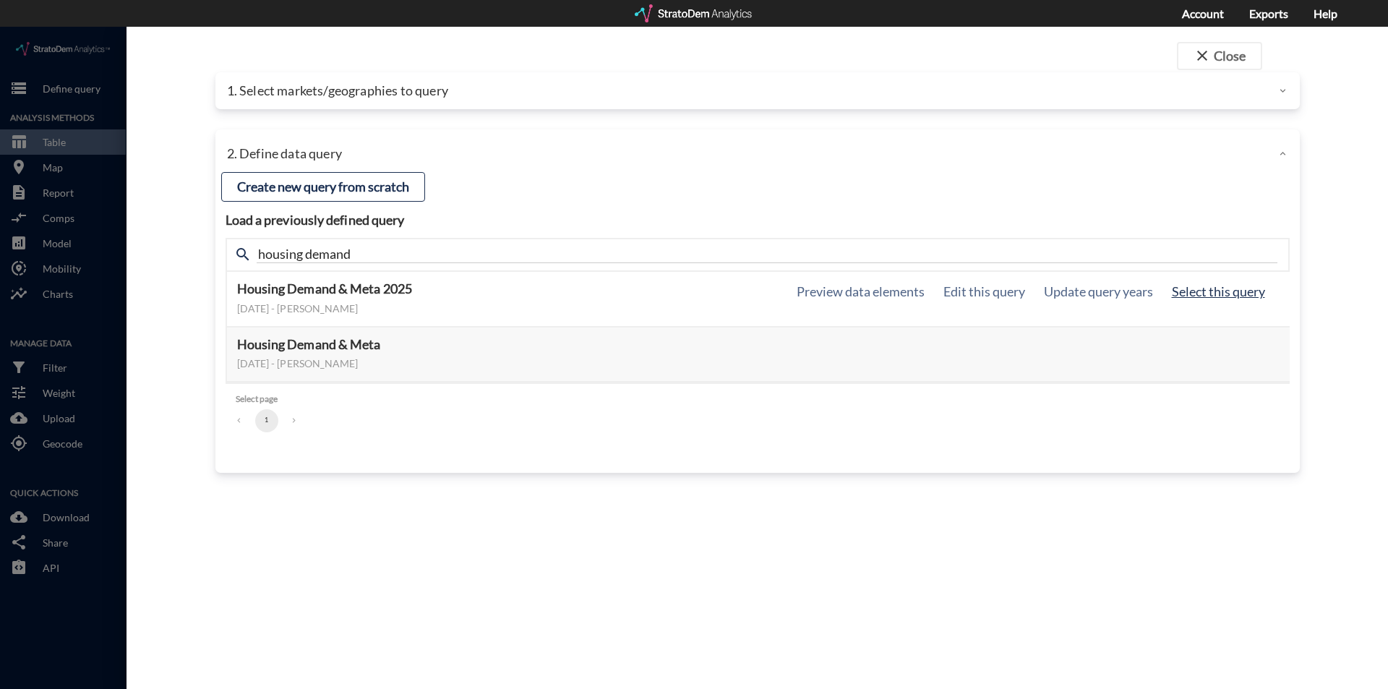
click button "Select this query"
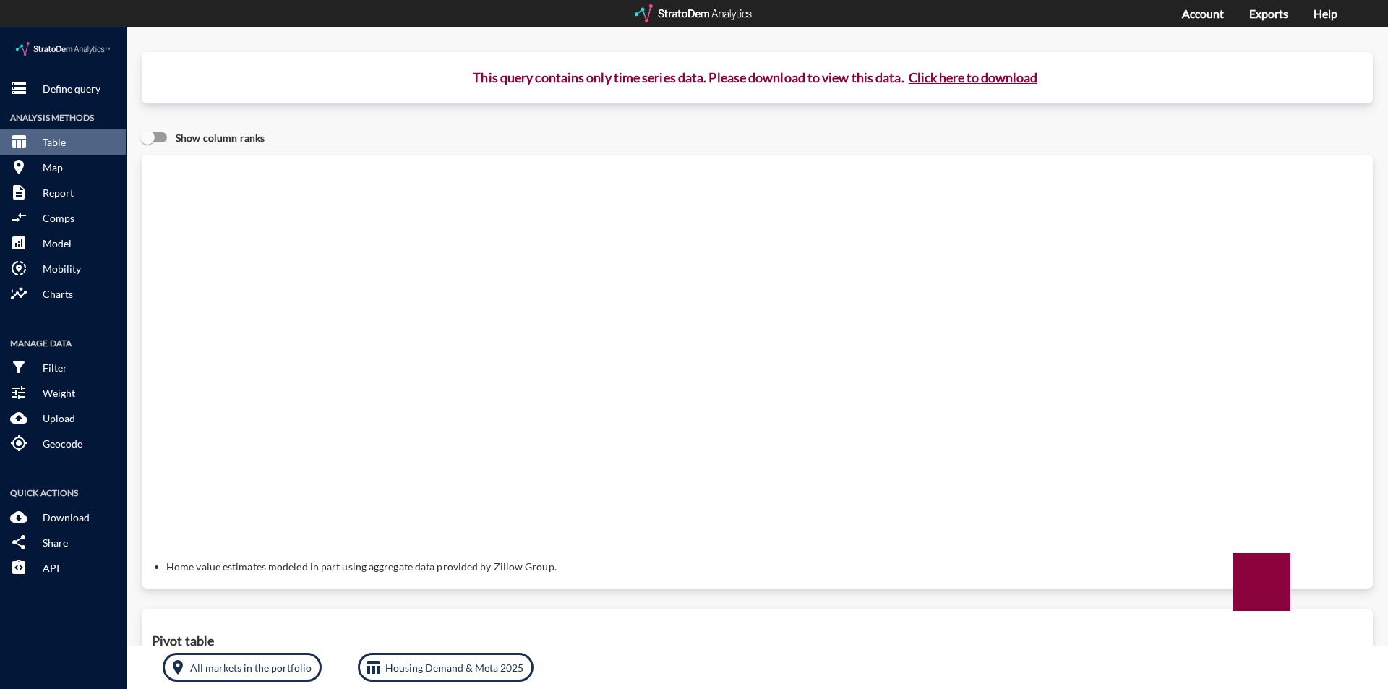
click button "Click here to download"
click at [1257, 7] on link "Exports" at bounding box center [1268, 14] width 39 height 14
click button "Click here to download"
drag, startPoint x: 31, startPoint y: 64, endPoint x: 90, endPoint y: 38, distance: 64.1
click button "storage Define query"
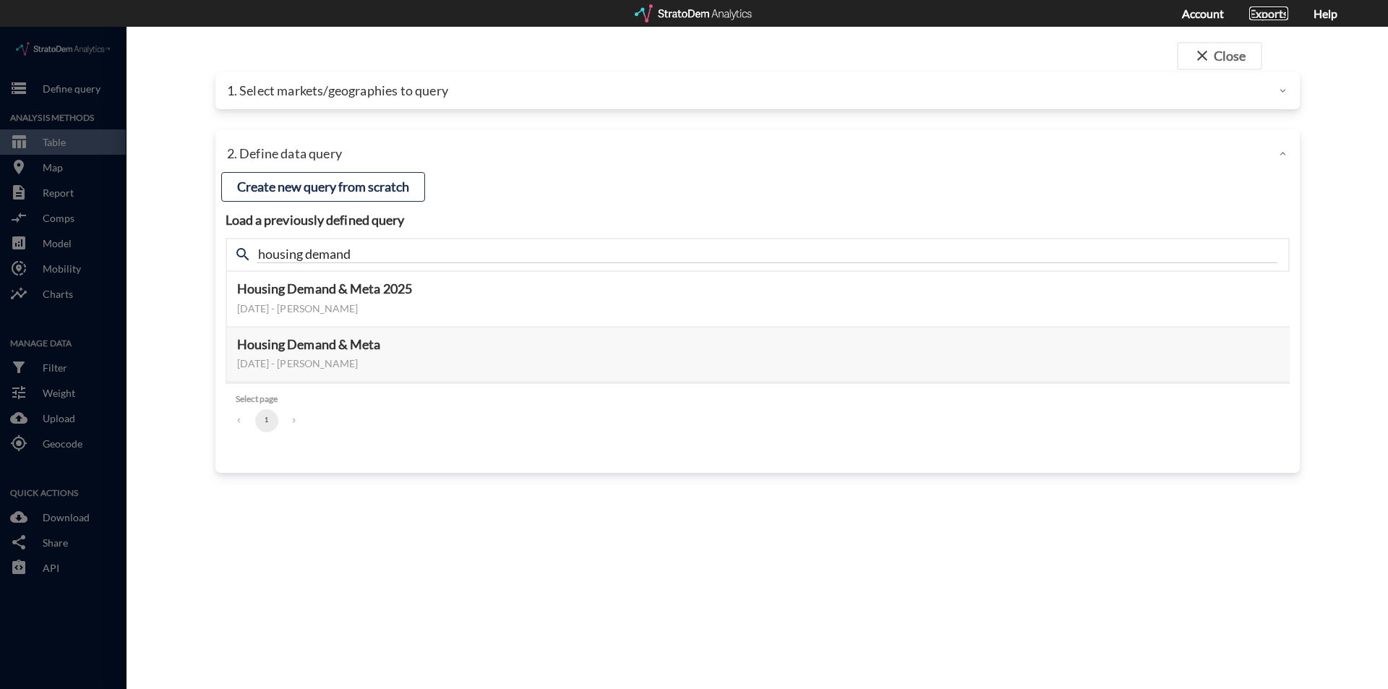
click at [1272, 18] on link "Exports" at bounding box center [1268, 14] width 39 height 14
